Goal: Check status: Check status

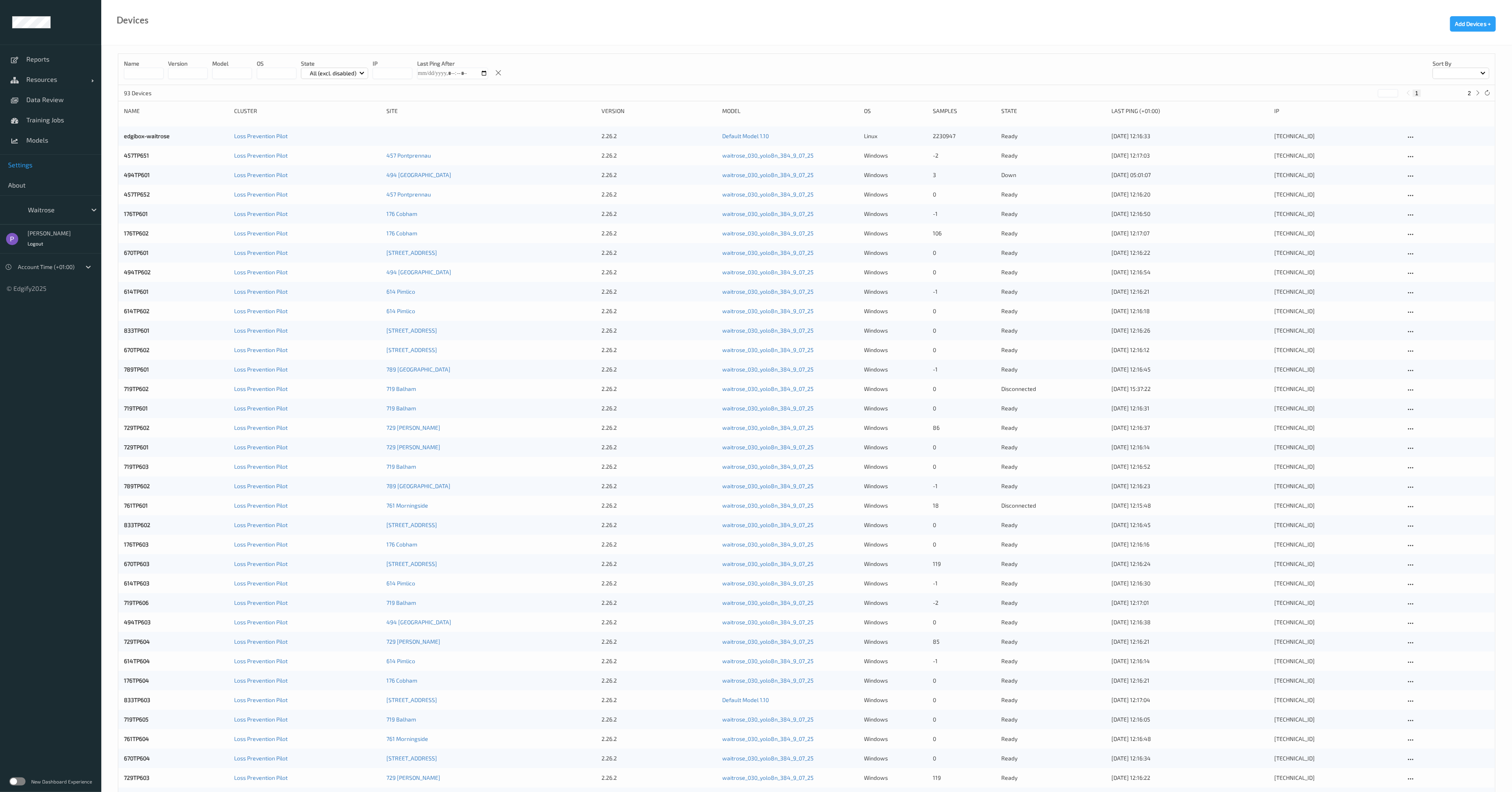
click at [40, 164] on span "Settings" at bounding box center [50, 164] width 85 height 8
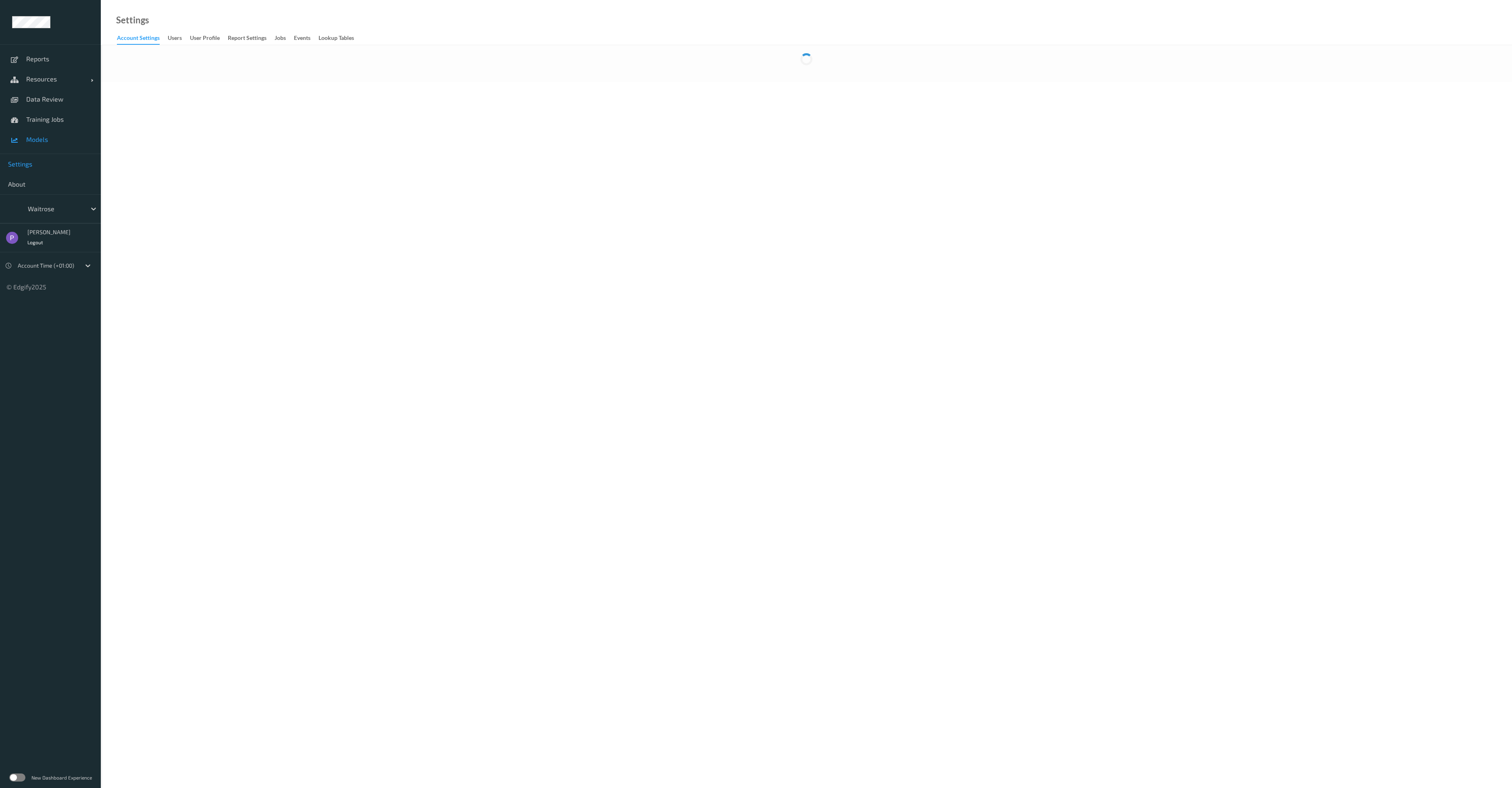
click at [57, 134] on link "Models" at bounding box center [50, 139] width 101 height 20
click at [50, 138] on span "Models" at bounding box center [60, 139] width 67 height 8
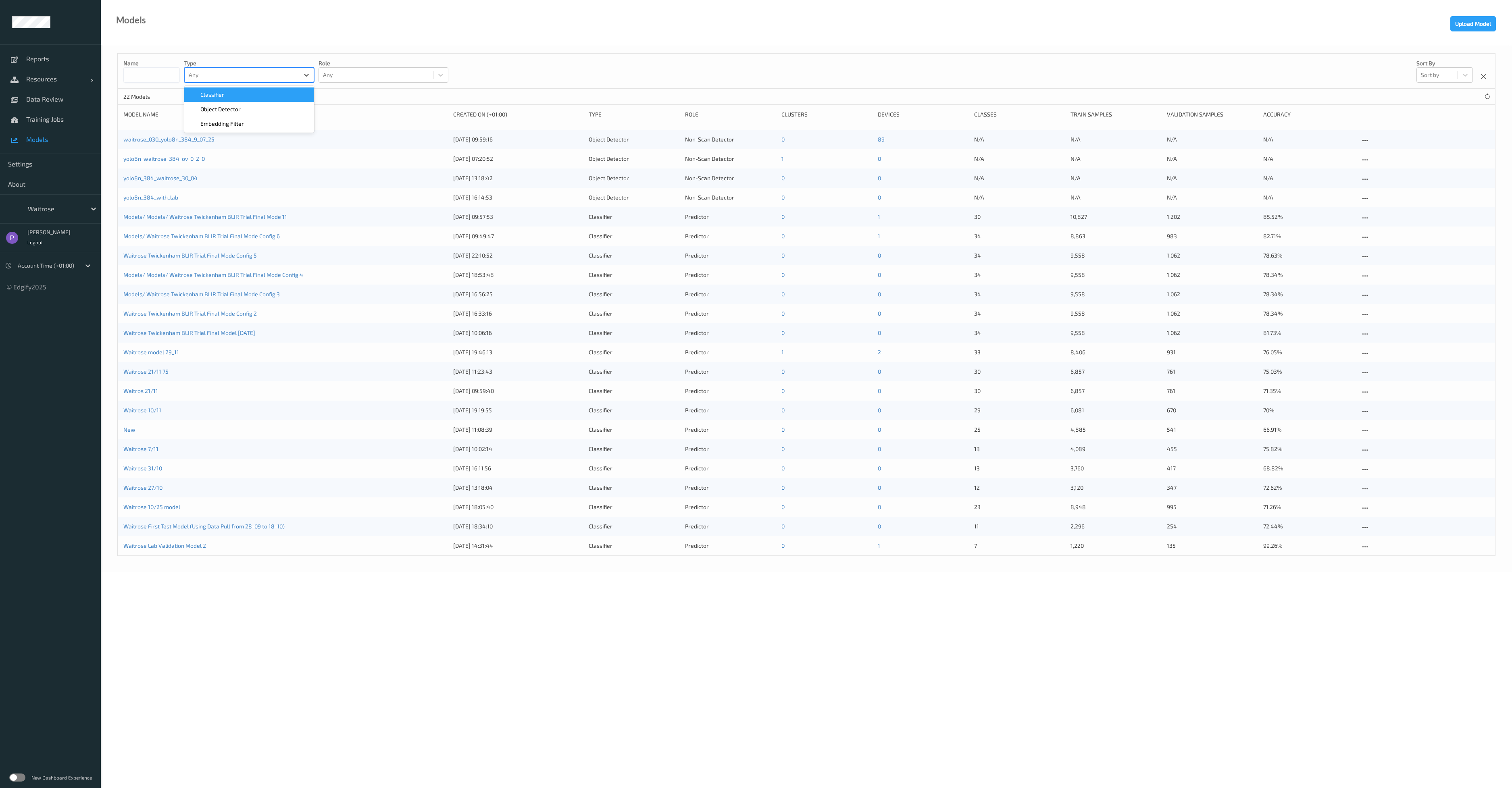
click at [273, 73] on div at bounding box center [241, 75] width 106 height 10
click at [261, 92] on div "Classifier" at bounding box center [249, 95] width 120 height 8
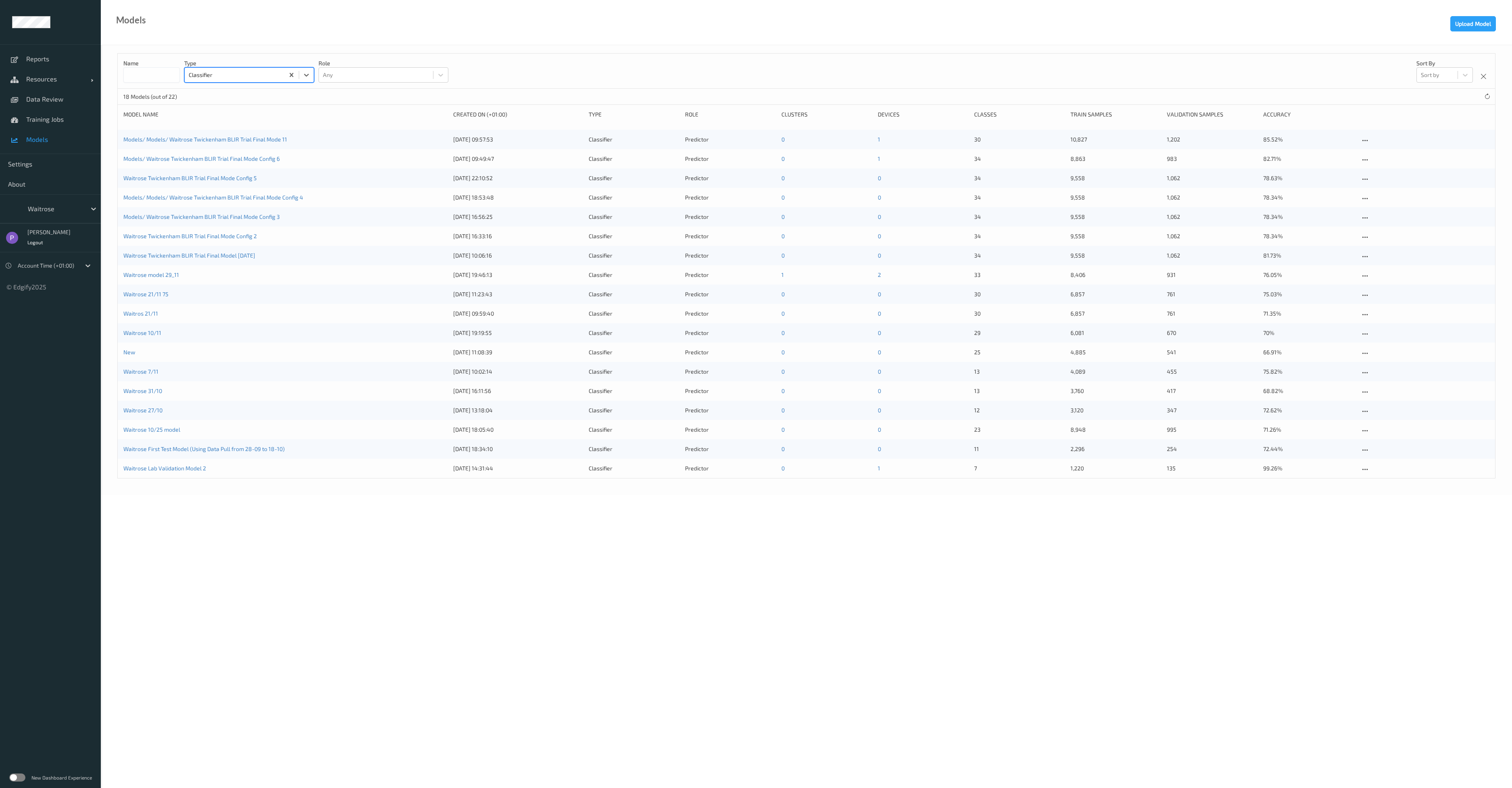
click at [55, 213] on div at bounding box center [55, 209] width 55 height 10
click at [72, 269] on span "Sainsburys" at bounding box center [57, 270] width 32 height 8
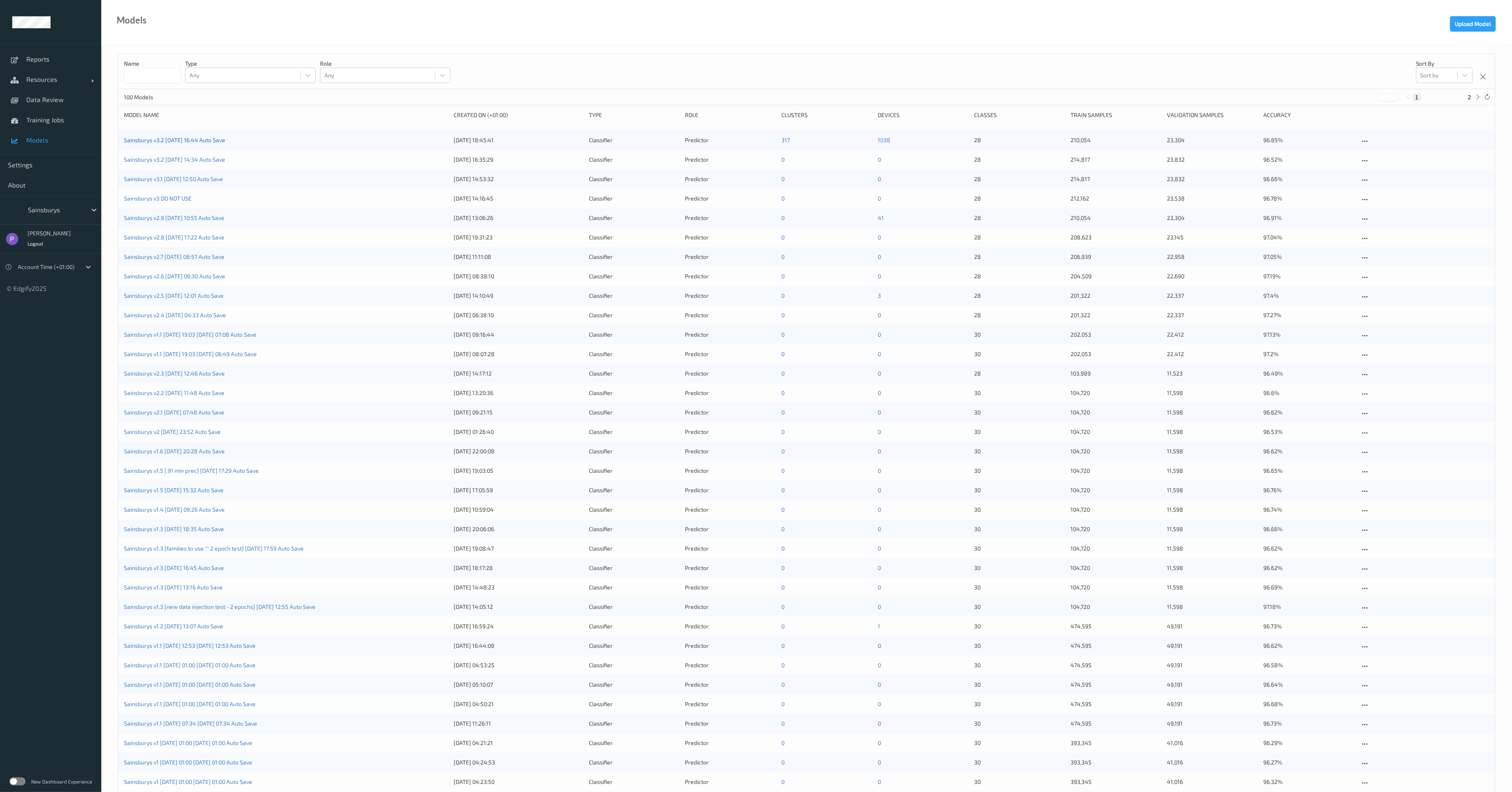
click at [222, 141] on link "Sainsburys v3.2 [DATE] 16:44 Auto Save" at bounding box center [174, 140] width 101 height 7
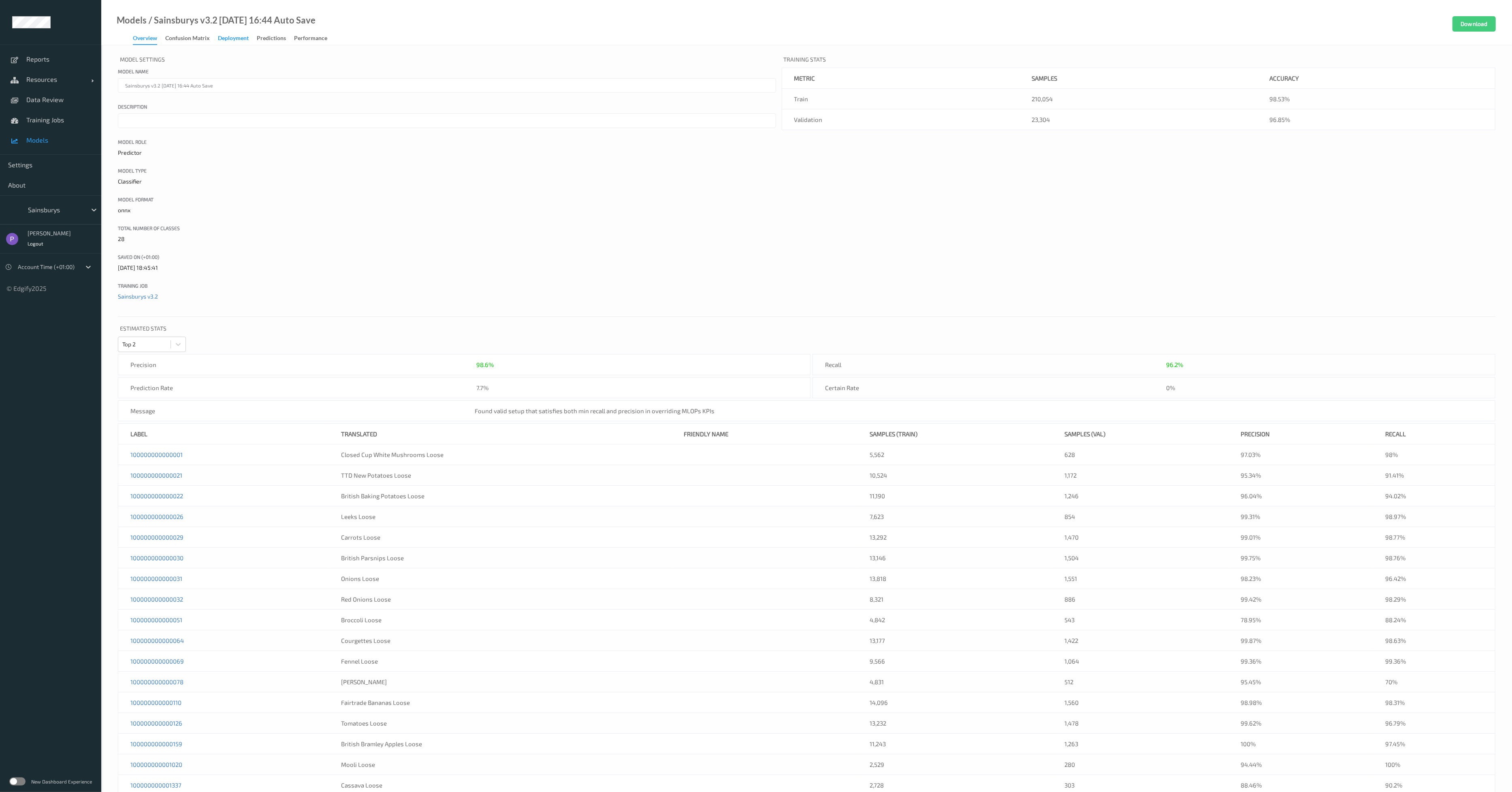
click at [242, 41] on div "Deployment" at bounding box center [233, 39] width 31 height 10
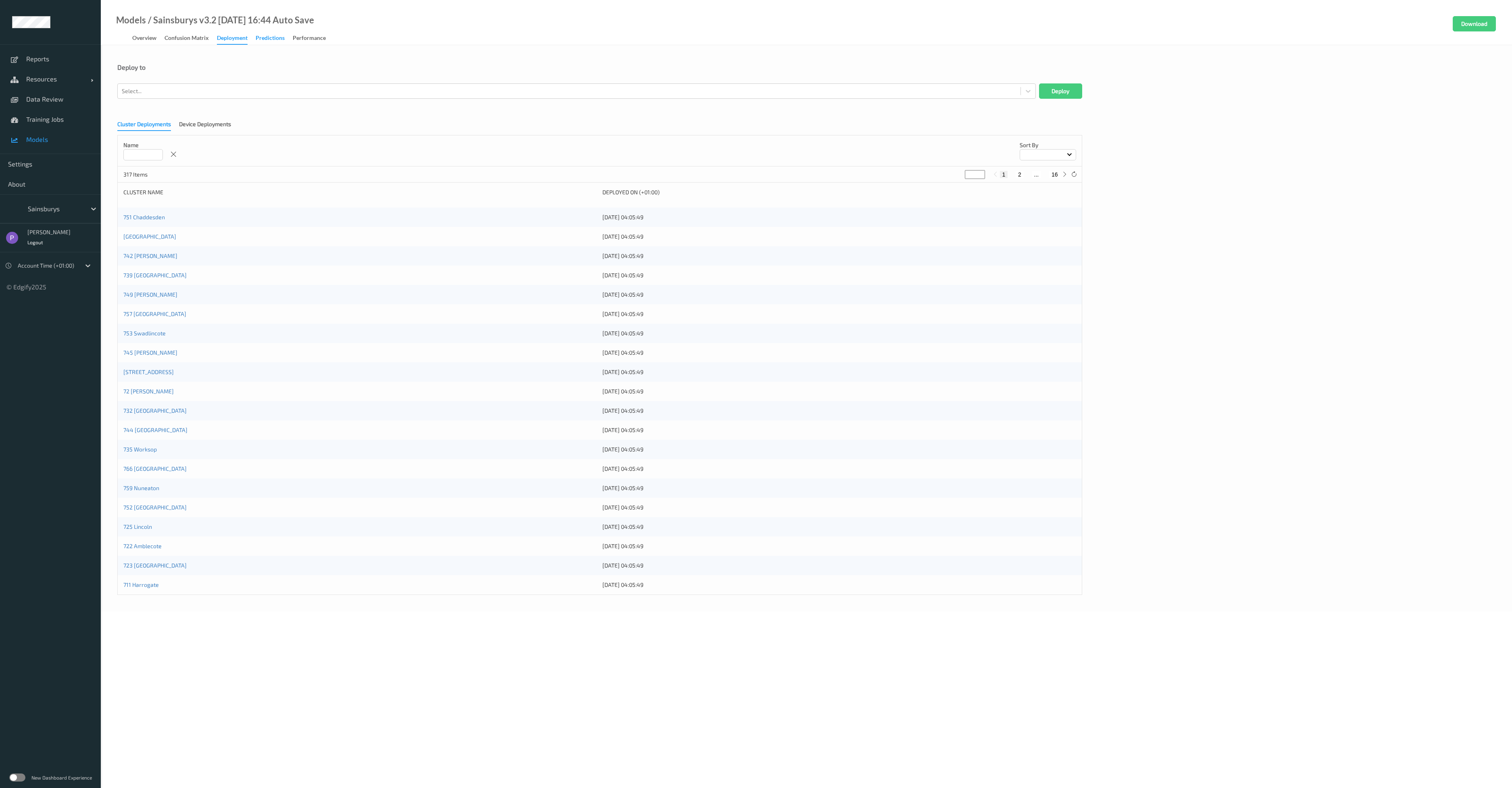
click at [263, 36] on div "Predictions" at bounding box center [270, 39] width 29 height 10
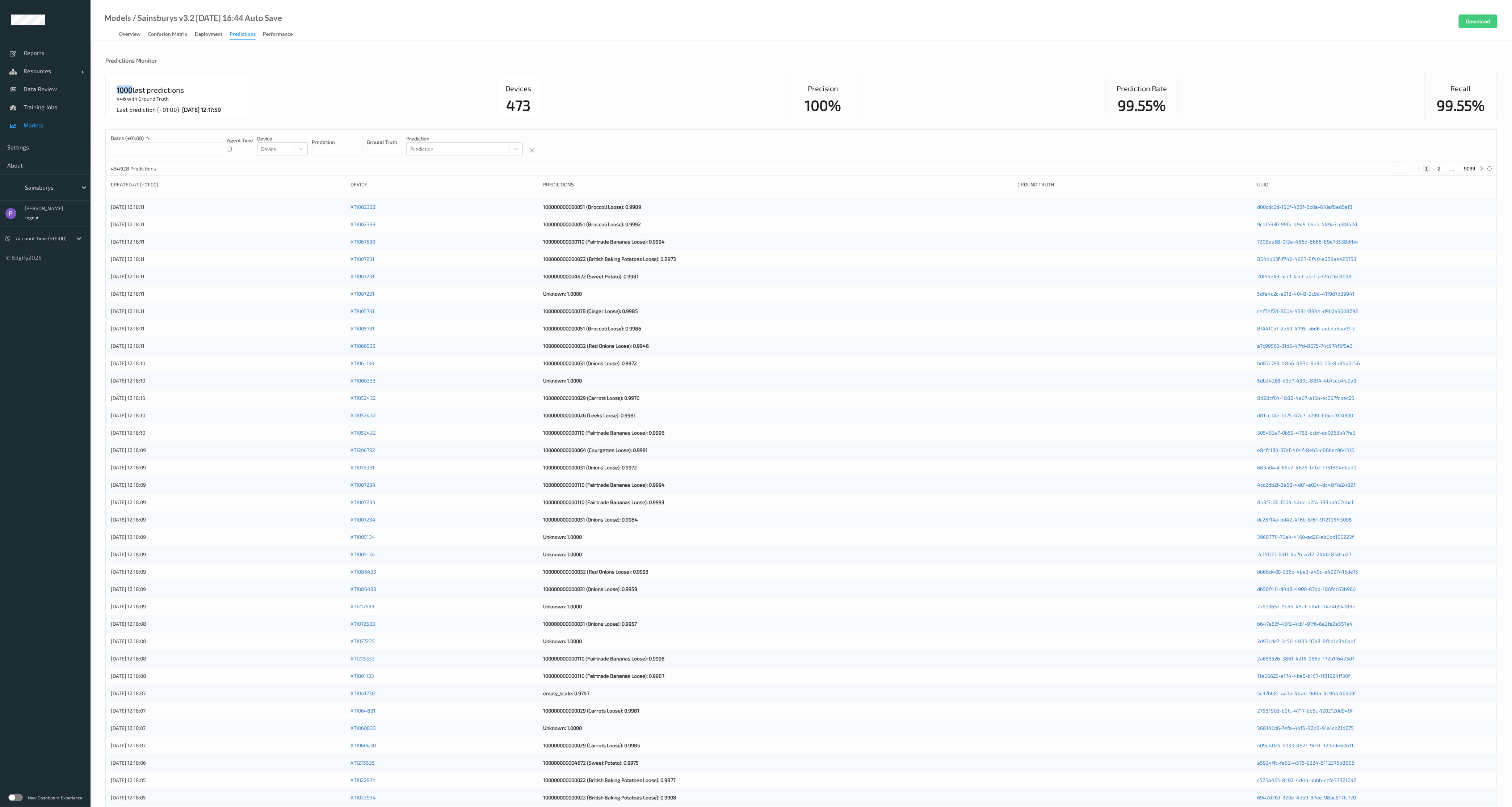
drag, startPoint x: 115, startPoint y: 92, endPoint x: 131, endPoint y: 93, distance: 16.0
click at [131, 93] on div "1000 last predictions 446 with Ground Truth Last prediction (+01:00): [DATE] 12…" at bounding box center [178, 96] width 145 height 43
click at [132, 93] on div "1000" at bounding box center [125, 89] width 16 height 7
drag, startPoint x: 1096, startPoint y: 103, endPoint x: 1120, endPoint y: 107, distance: 24.3
click at [1120, 107] on div "1000 last predictions 446 with Ground Truth Last prediction (+01:00): [DATE] 12…" at bounding box center [801, 96] width 1392 height 43
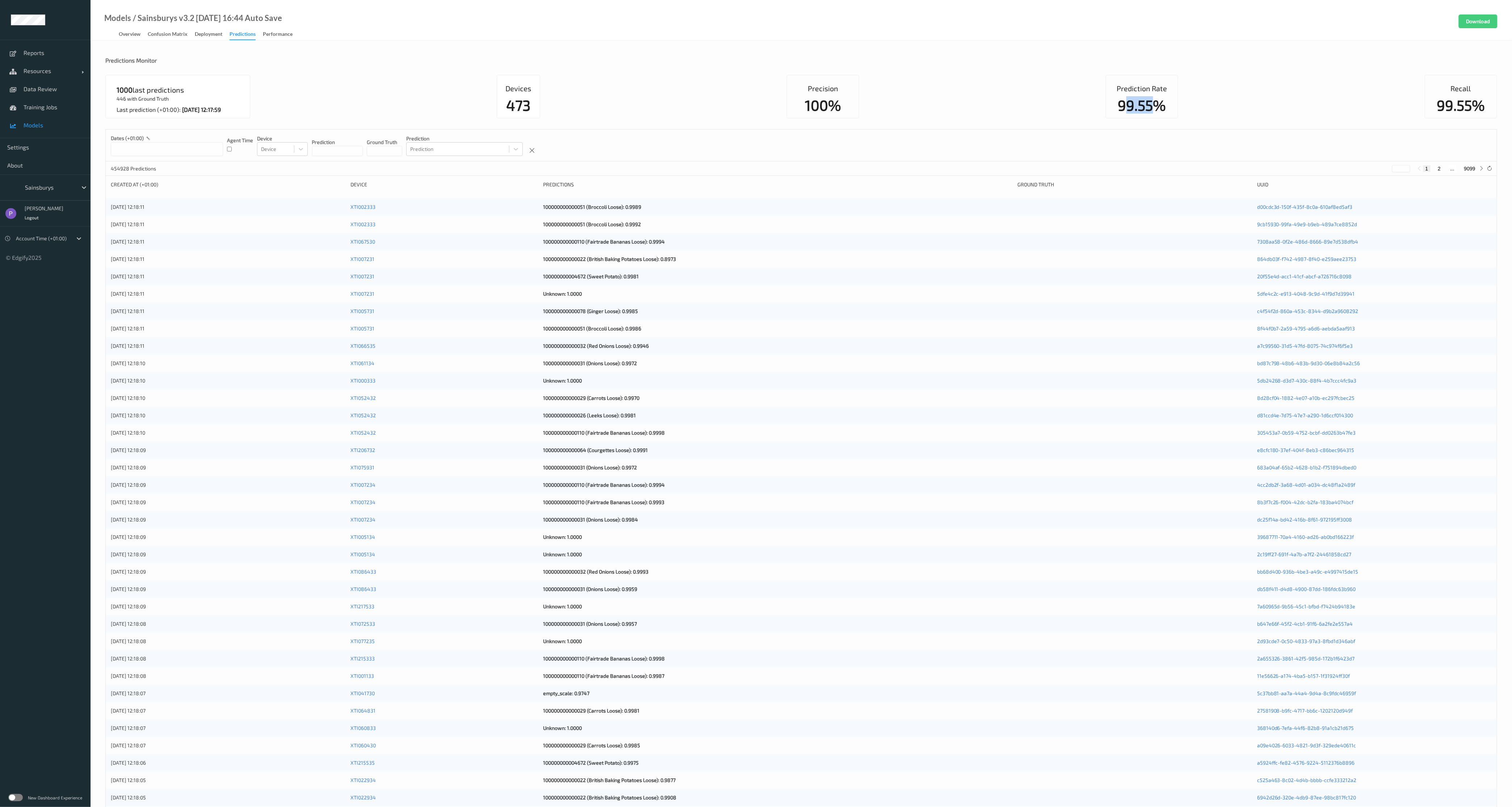
drag, startPoint x: 1126, startPoint y: 109, endPoint x: 1154, endPoint y: 106, distance: 28.2
click at [1154, 106] on div "99.55%" at bounding box center [1142, 105] width 48 height 7
click at [1110, 106] on div "Prediction Rate 99.55%" at bounding box center [1142, 96] width 72 height 43
drag, startPoint x: 1110, startPoint y: 106, endPoint x: 1139, endPoint y: 107, distance: 29.0
click at [1139, 107] on div "Prediction Rate 99.55%" at bounding box center [1142, 96] width 72 height 43
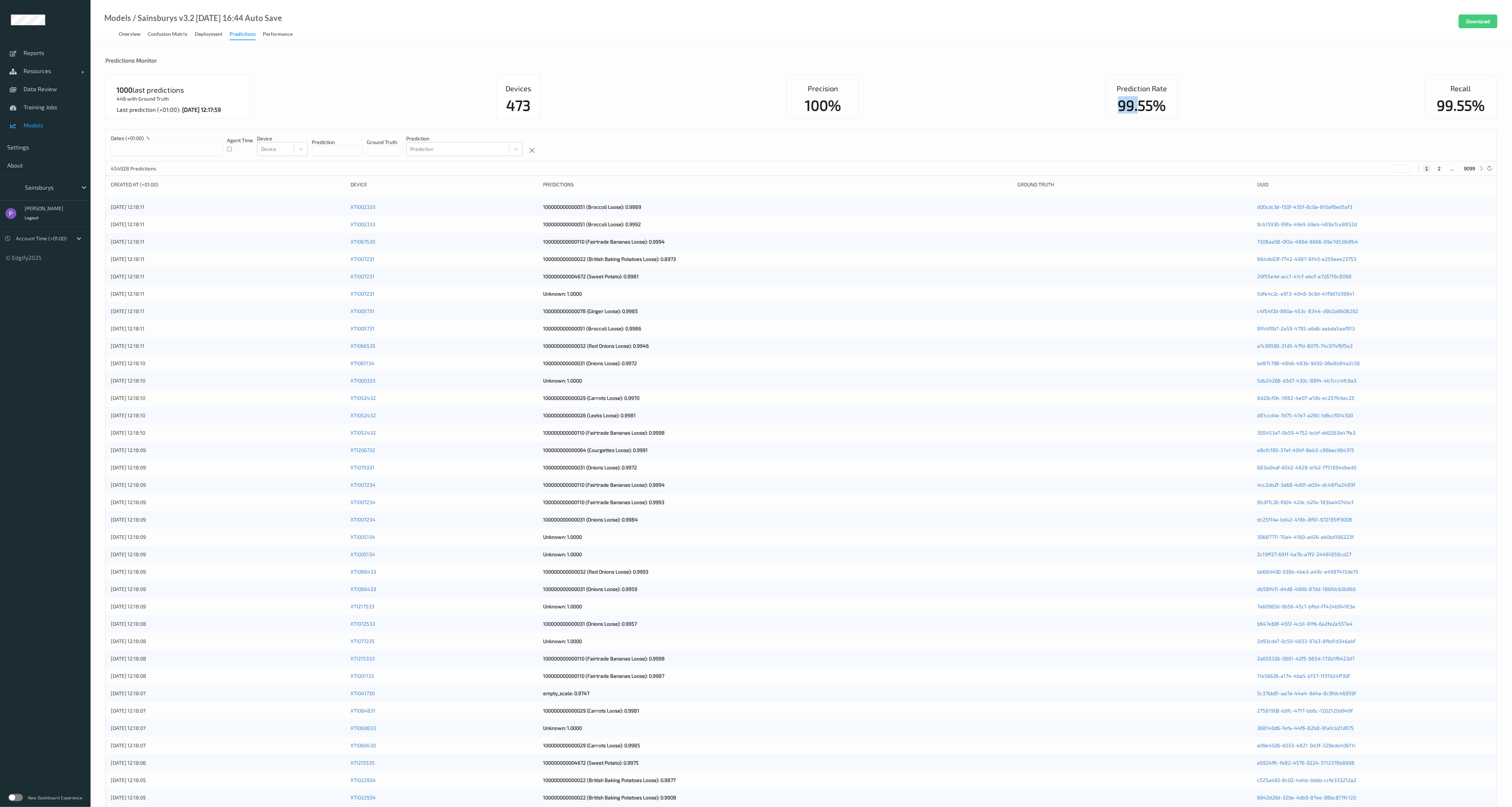
click at [1122, 104] on div "99.55%" at bounding box center [1142, 105] width 48 height 7
click at [1121, 104] on div "99.55%" at bounding box center [1142, 105] width 48 height 7
click at [1120, 105] on div "99.55%" at bounding box center [1142, 105] width 48 height 7
drag, startPoint x: 1117, startPoint y: 105, endPoint x: 1173, endPoint y: 109, distance: 56.1
click at [1177, 110] on div "Prediction Rate 99.55%" at bounding box center [1142, 96] width 72 height 43
